Goal: Information Seeking & Learning: Learn about a topic

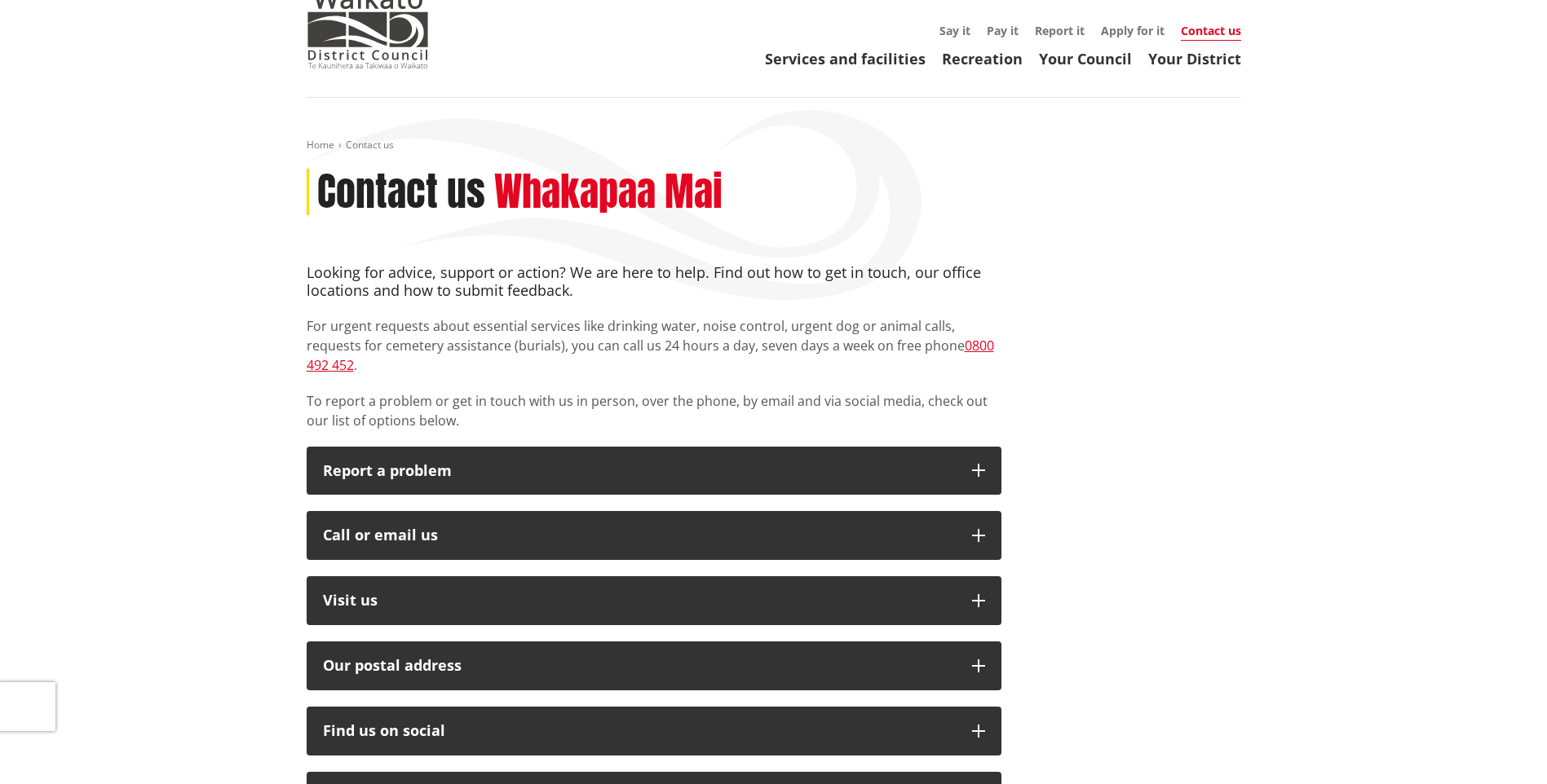
scroll to position [163, 0]
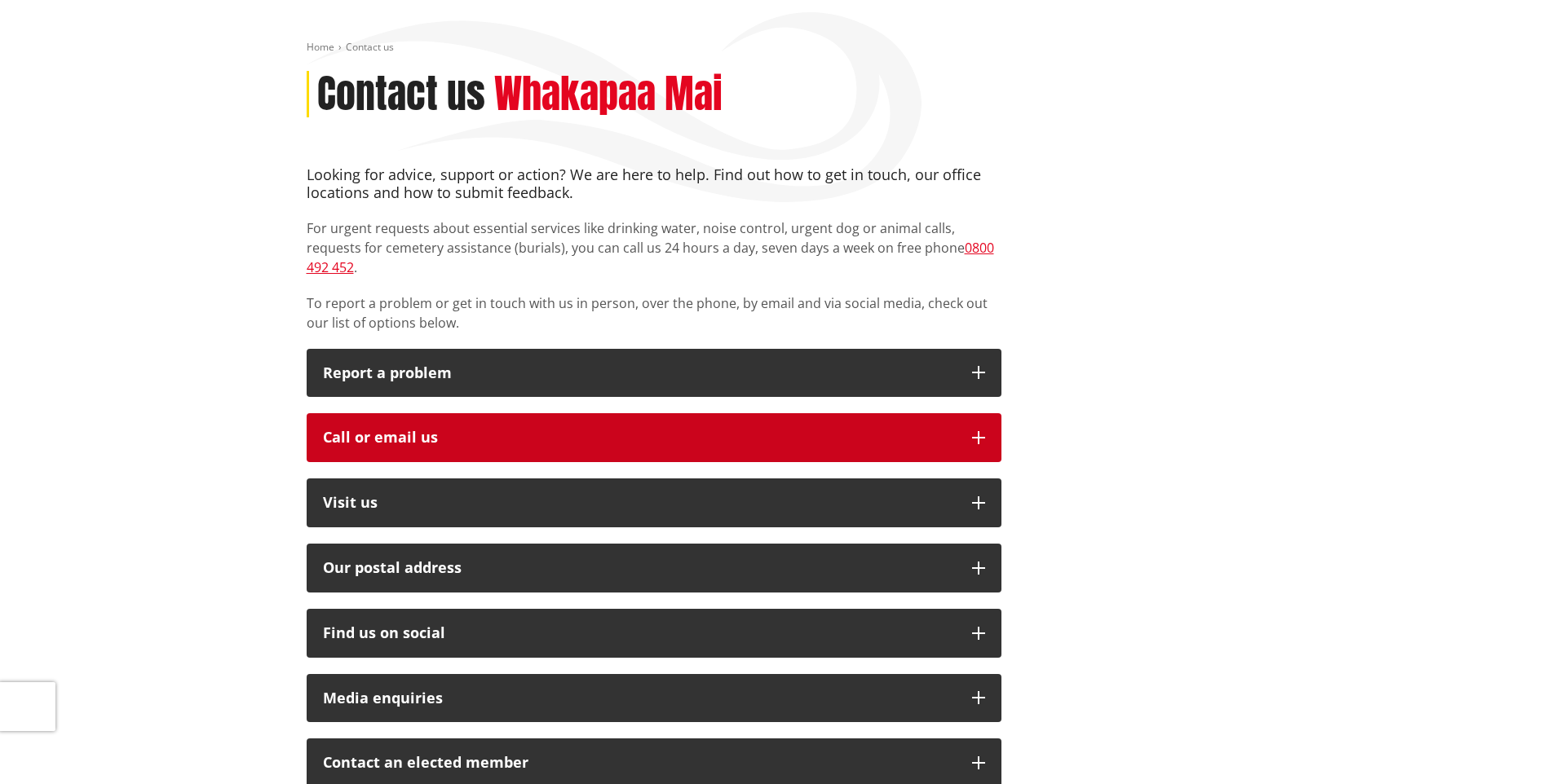
click at [980, 431] on icon "button" at bounding box center [979, 437] width 13 height 13
